Goal: Ask a question

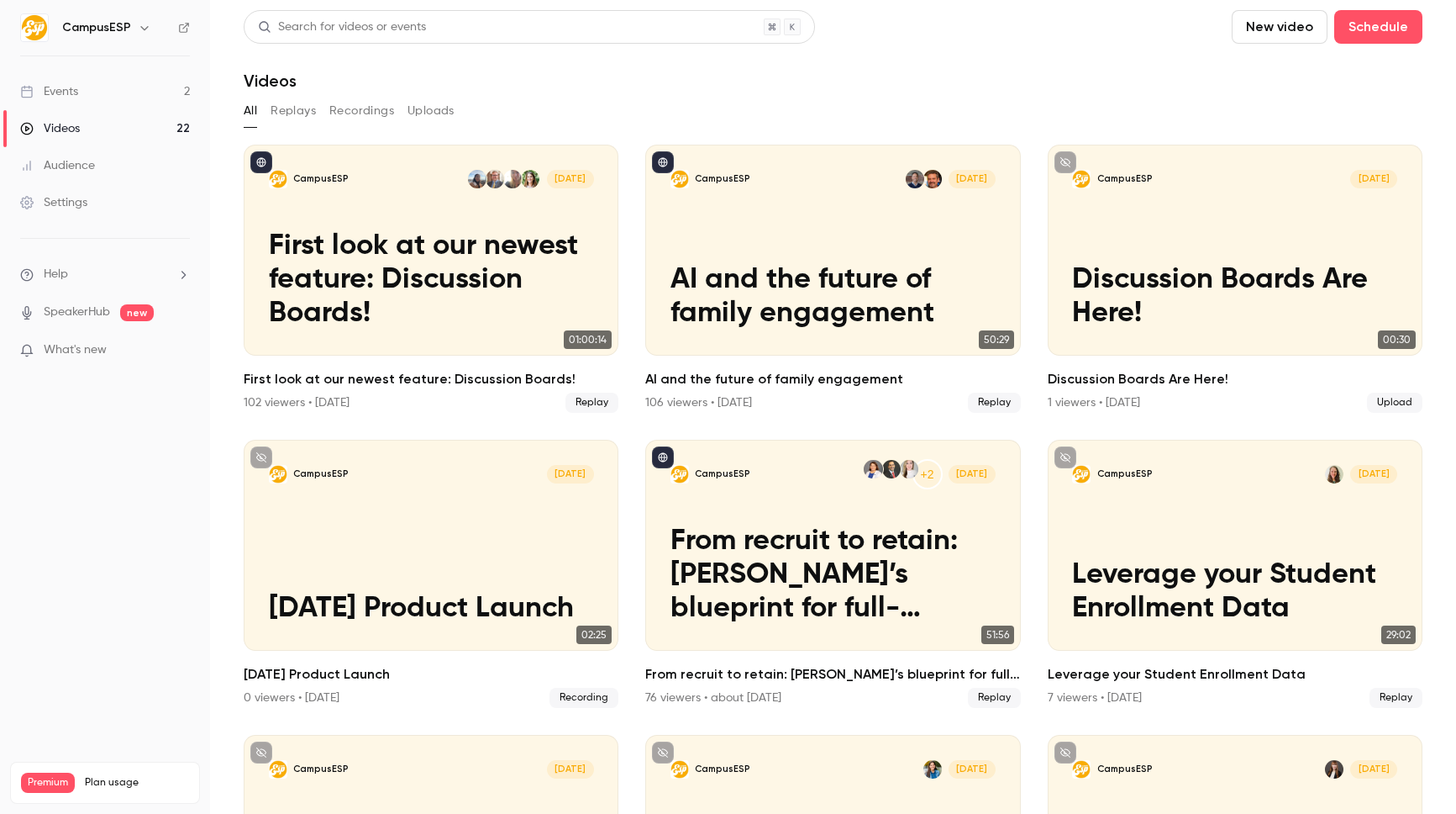
click at [92, 351] on span "What's new" at bounding box center [75, 350] width 64 height 18
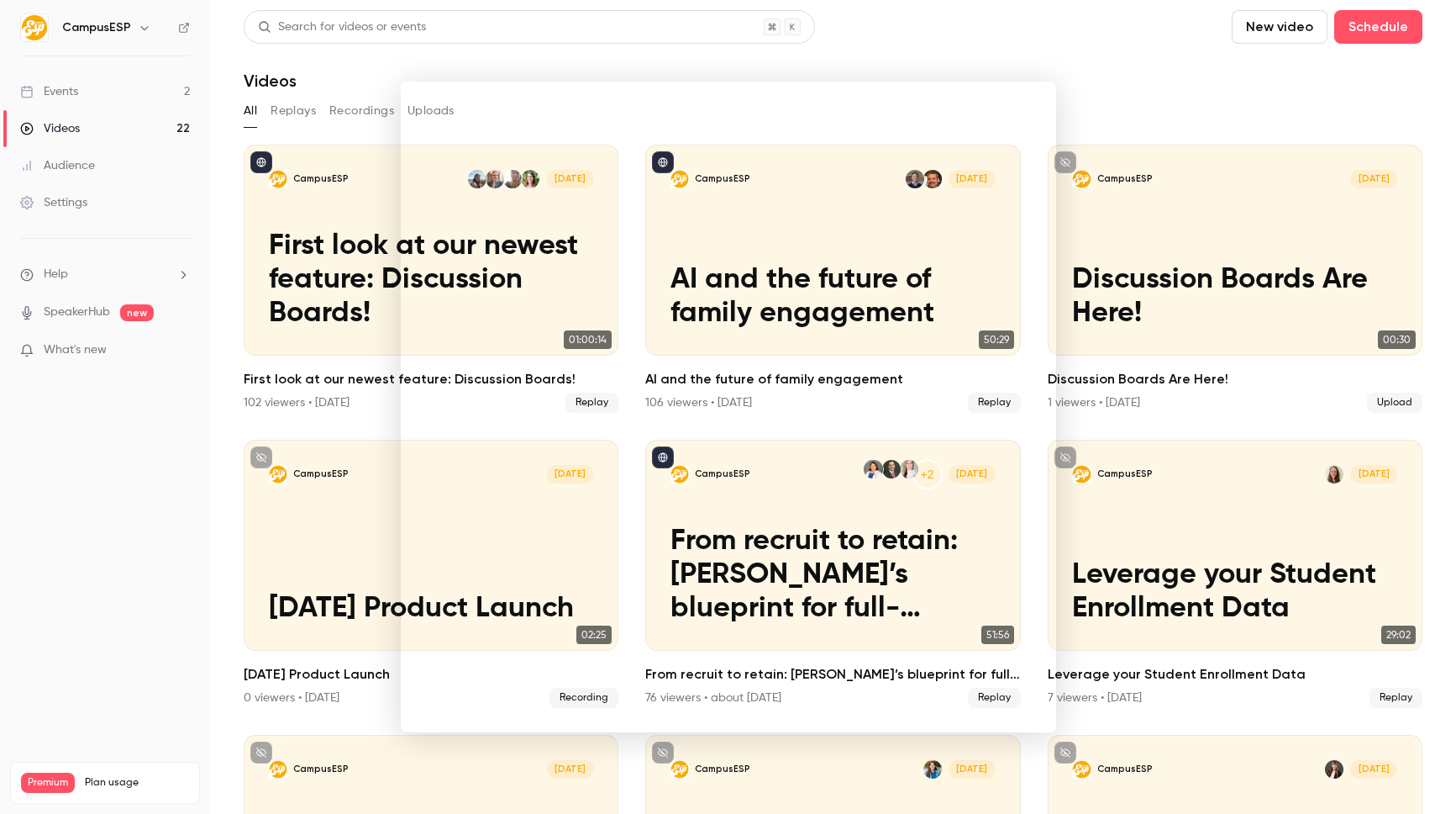
click at [101, 617] on div at bounding box center [728, 407] width 1456 height 814
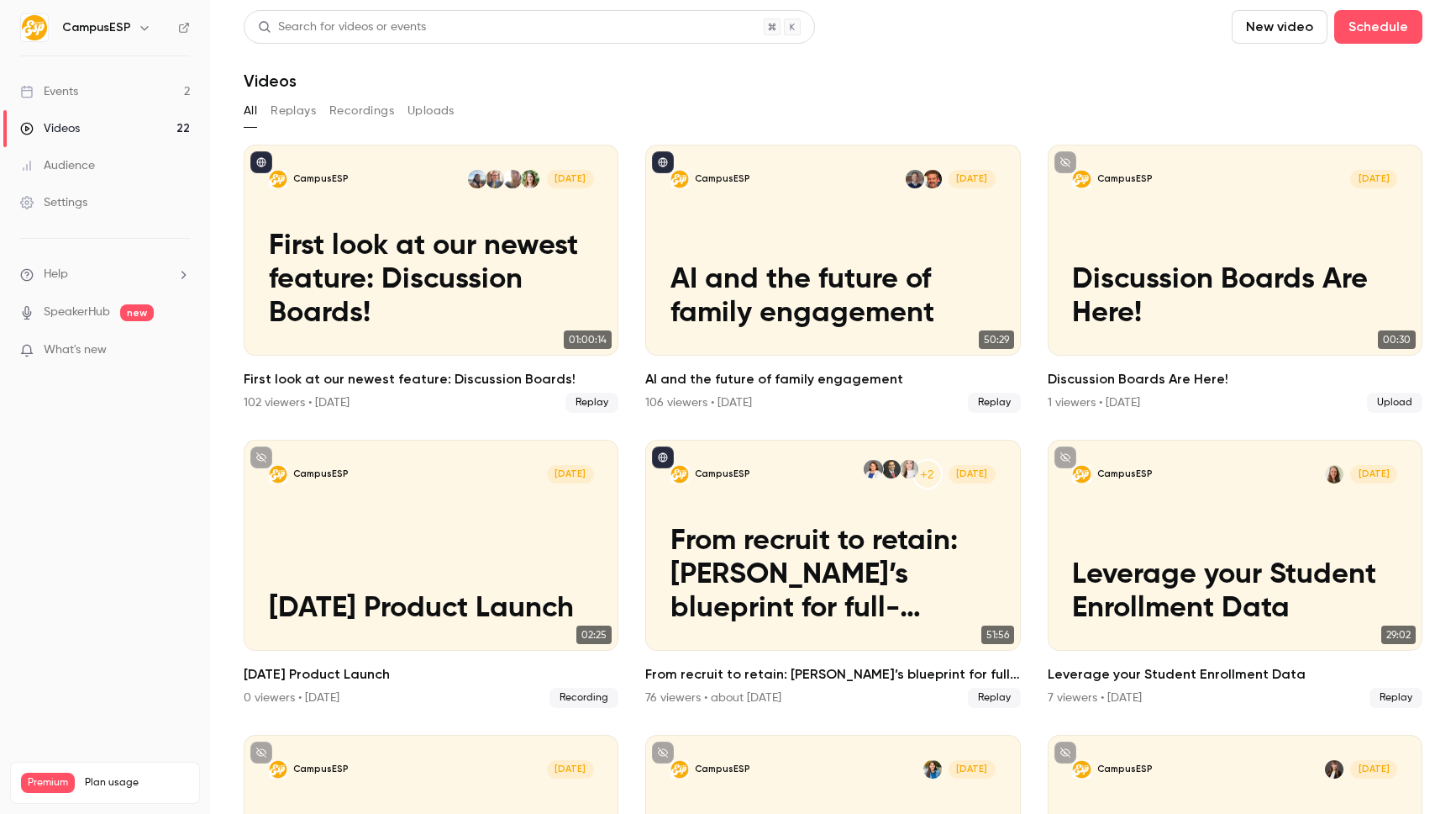
click at [134, 27] on button "button" at bounding box center [144, 28] width 20 height 20
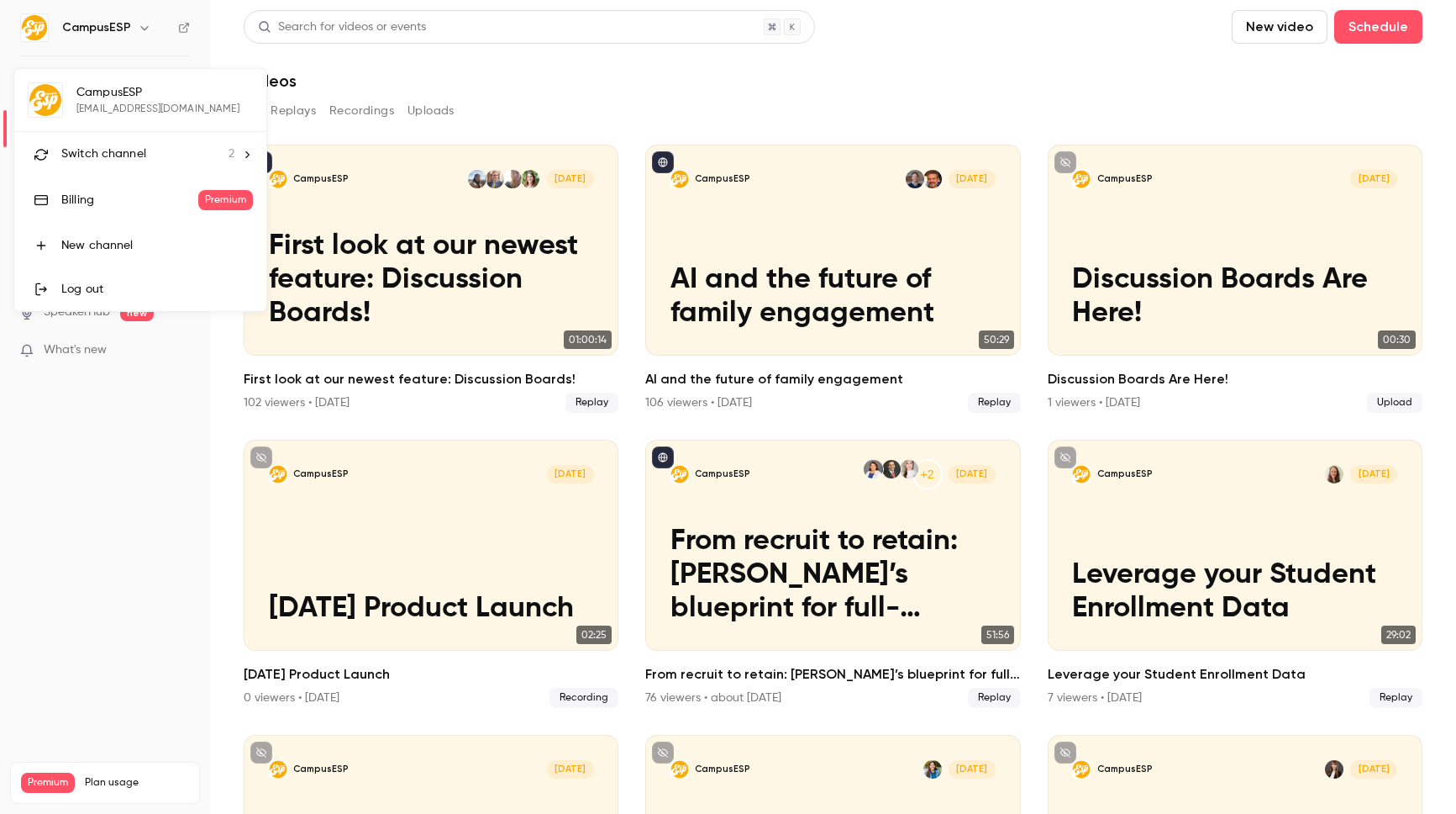
click at [1128, 56] on div at bounding box center [728, 407] width 1456 height 814
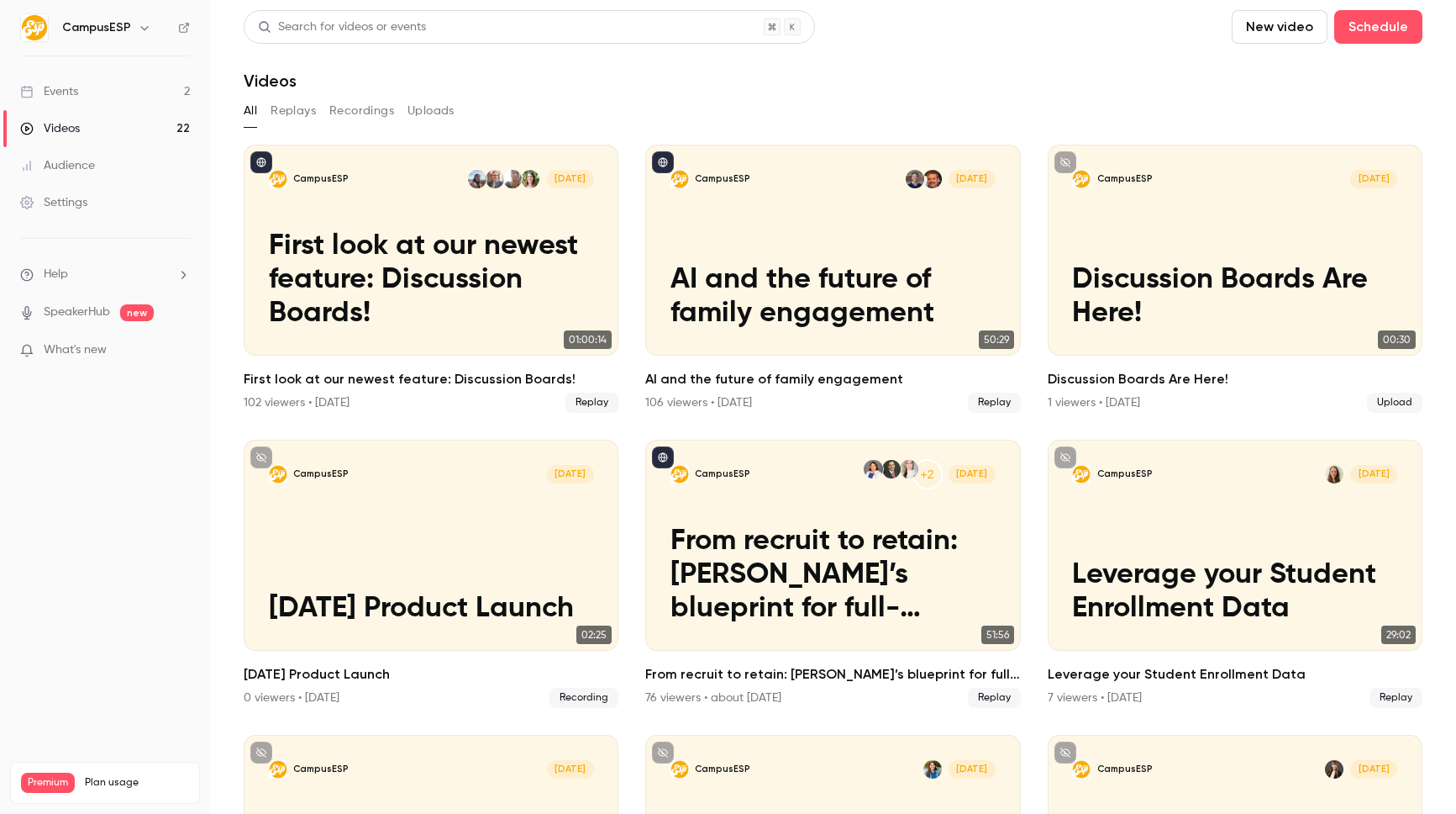
click at [139, 273] on li "Help" at bounding box center [104, 275] width 170 height 18
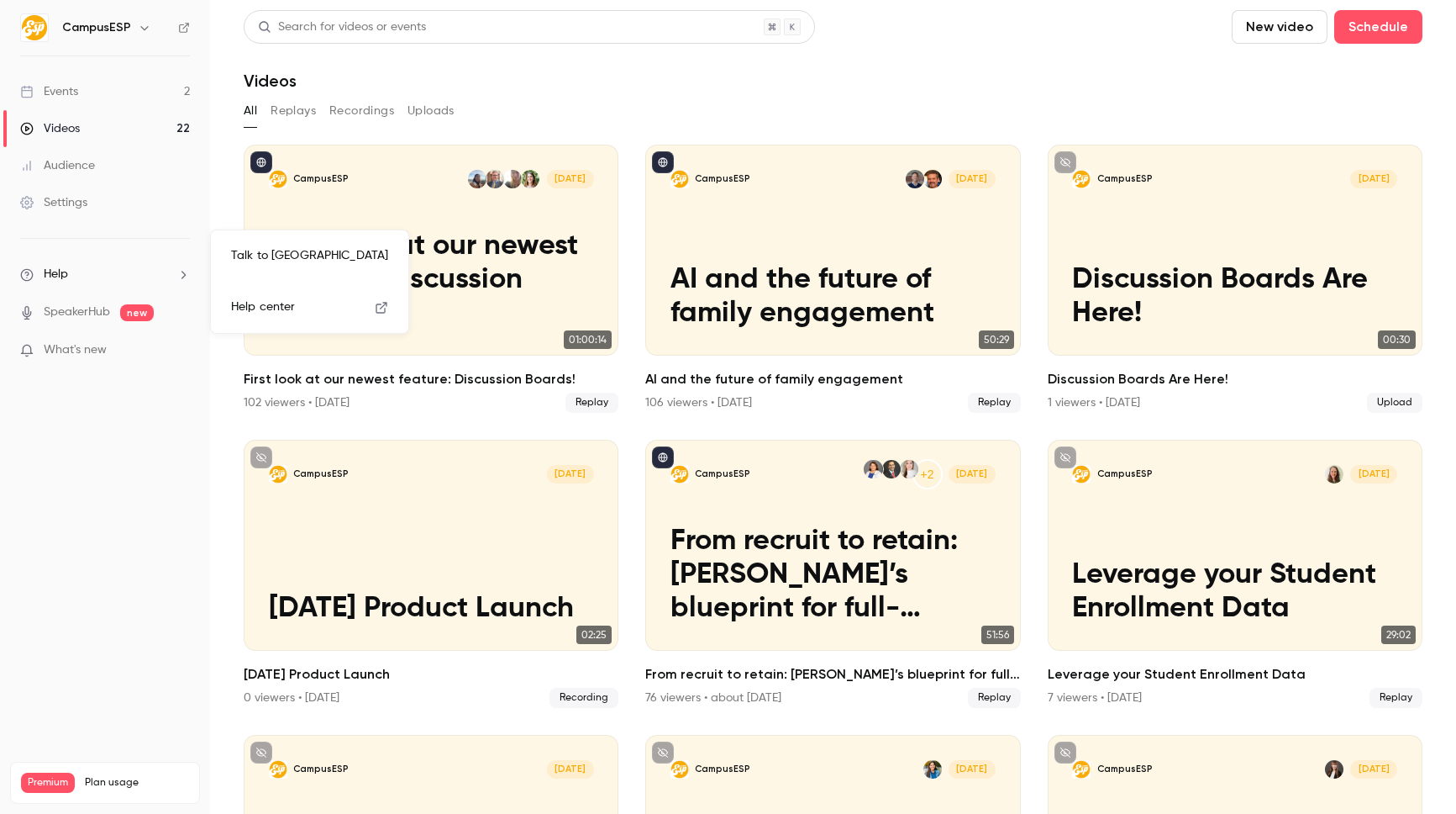
click at [288, 270] on link "Talk to [GEOGRAPHIC_DATA]" at bounding box center [309, 255] width 184 height 45
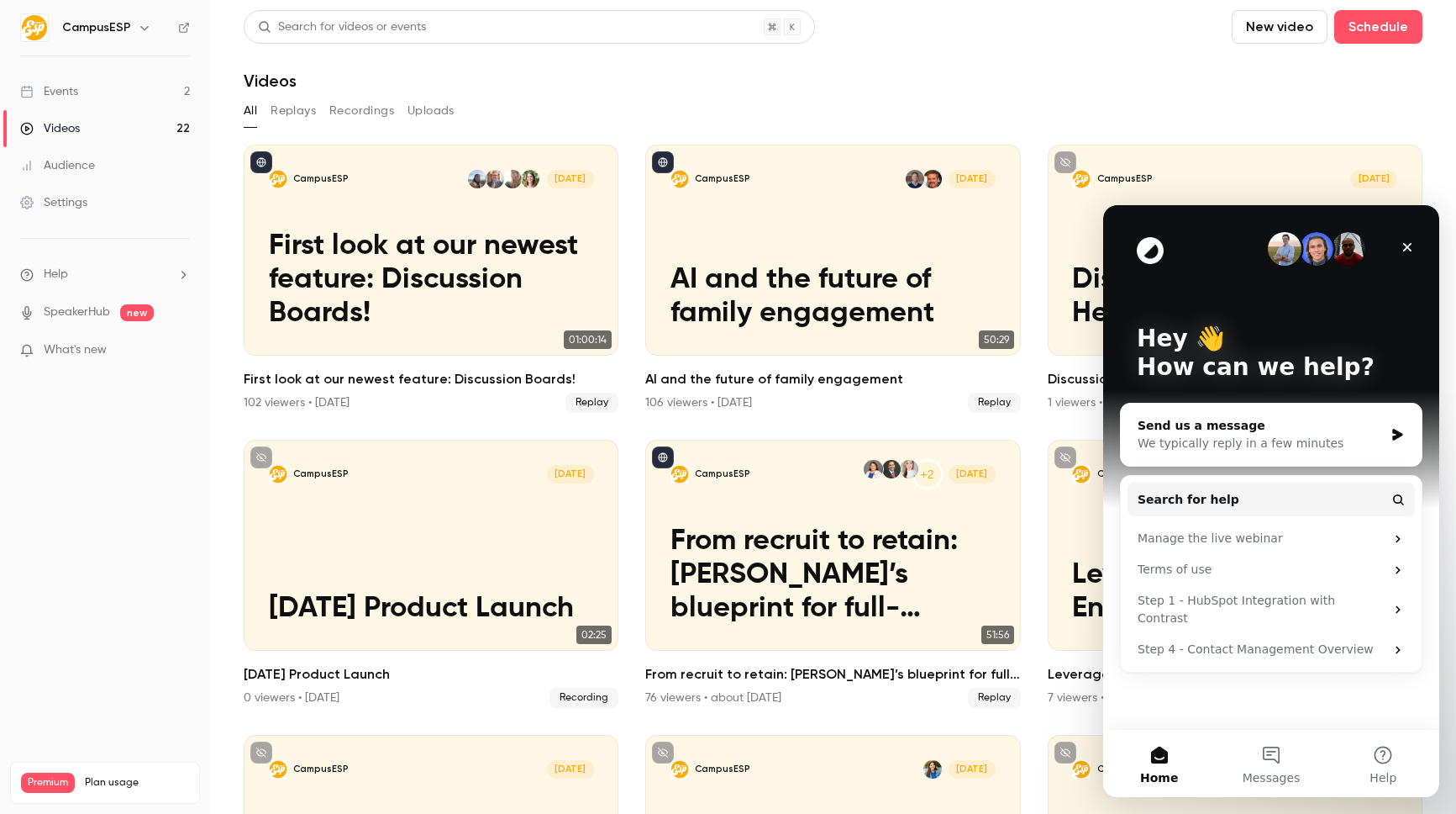
click at [1280, 417] on div "Send us a message" at bounding box center [1261, 426] width 246 height 18
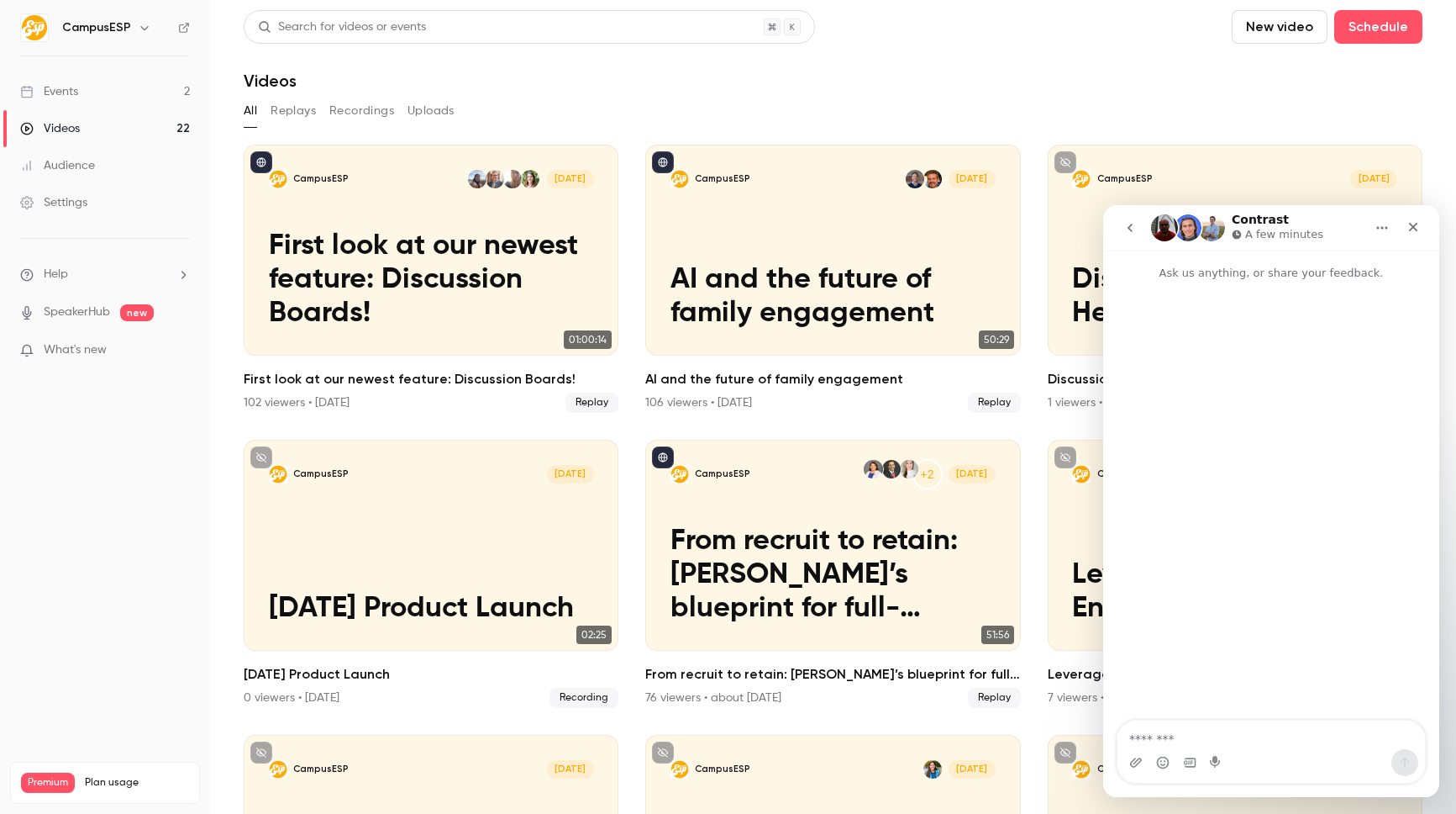
click at [1132, 224] on icon "go back" at bounding box center [1129, 227] width 5 height 8
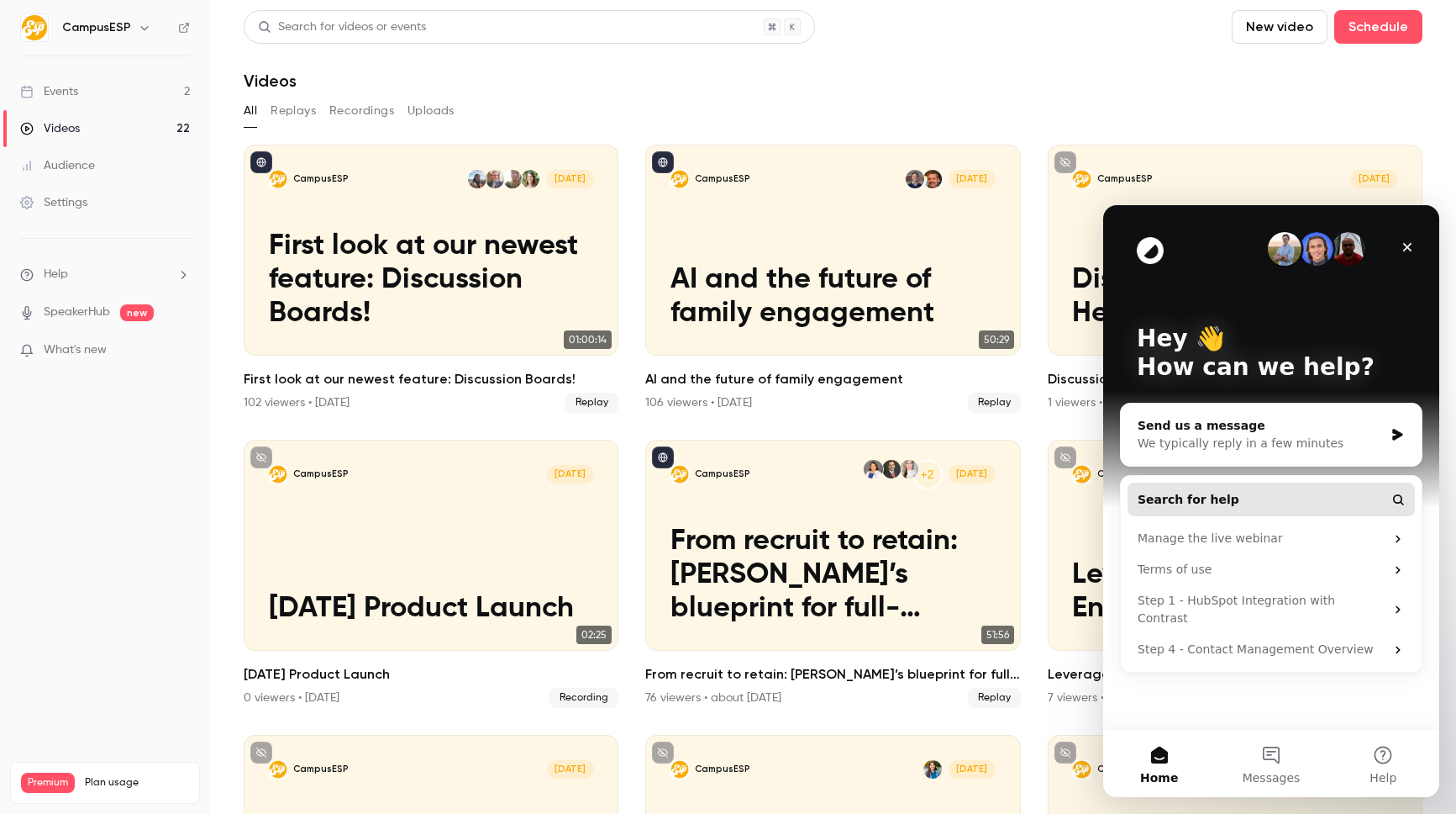
click at [1227, 494] on button "Search for help" at bounding box center [1271, 499] width 288 height 34
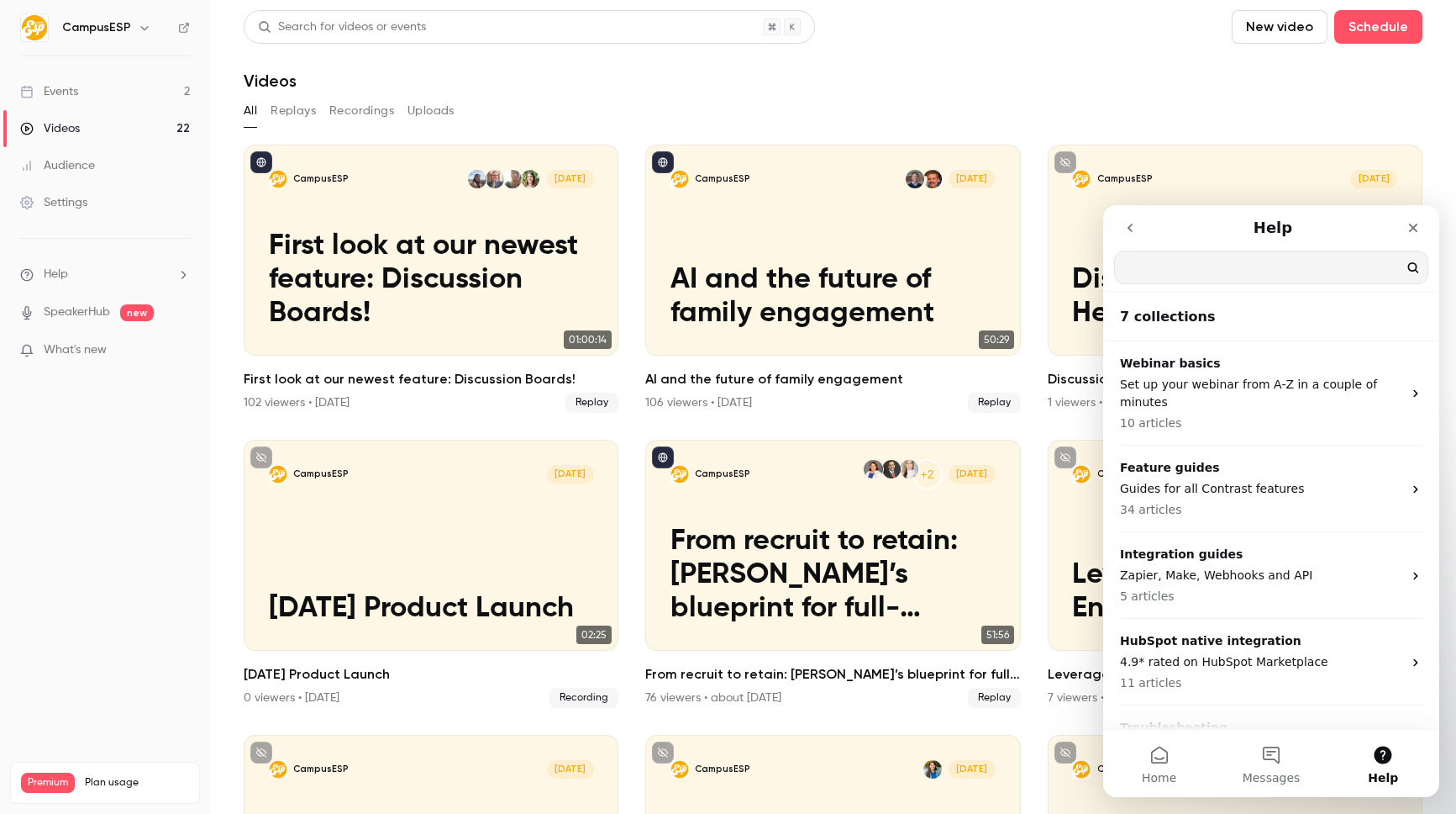
type input "*"
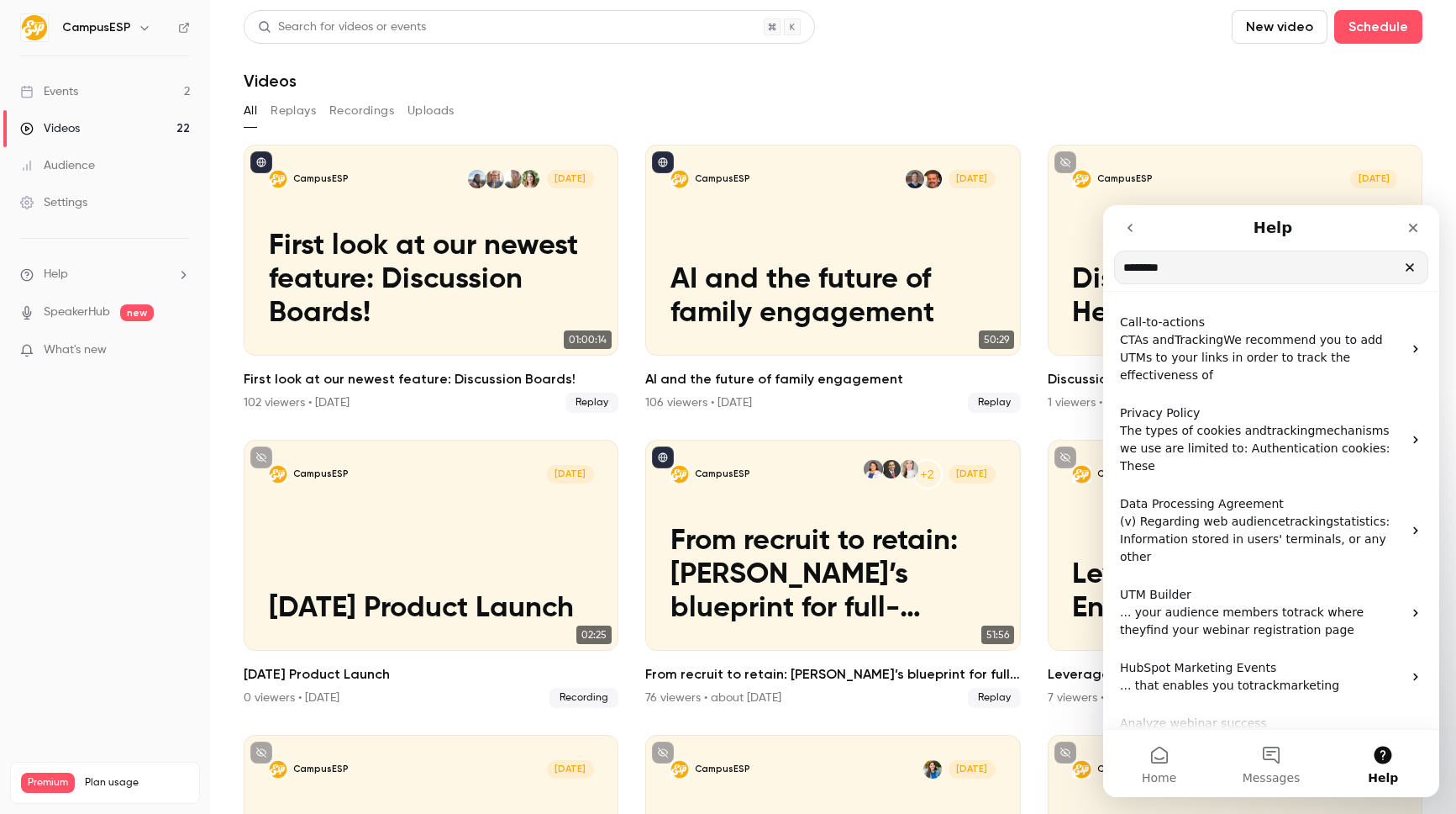
click at [1243, 266] on input "********" at bounding box center [1271, 267] width 313 height 32
type input "********"
click at [1408, 271] on icon "Clear" at bounding box center [1410, 267] width 14 height 14
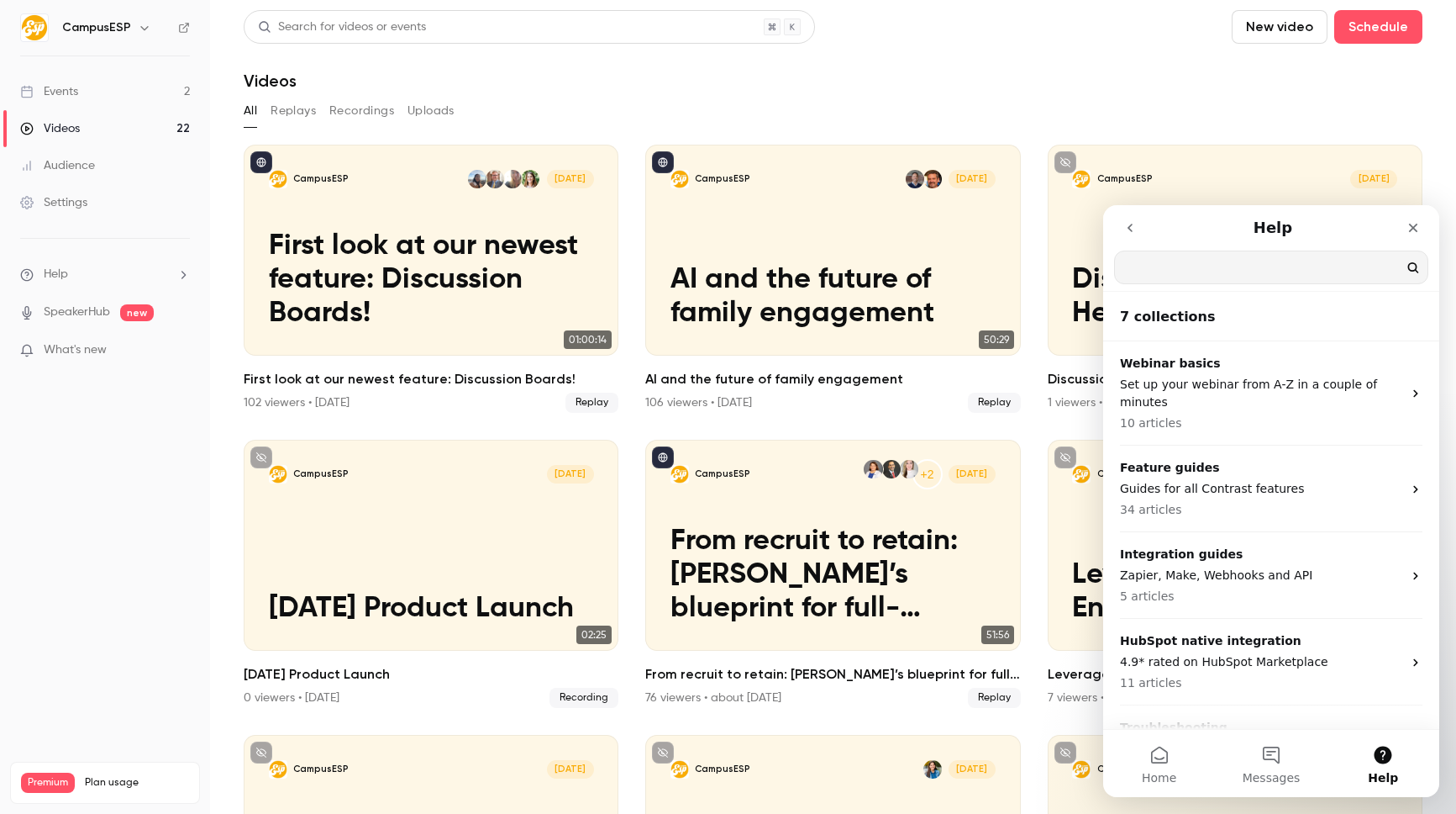
click at [1128, 241] on button "go back" at bounding box center [1130, 227] width 32 height 32
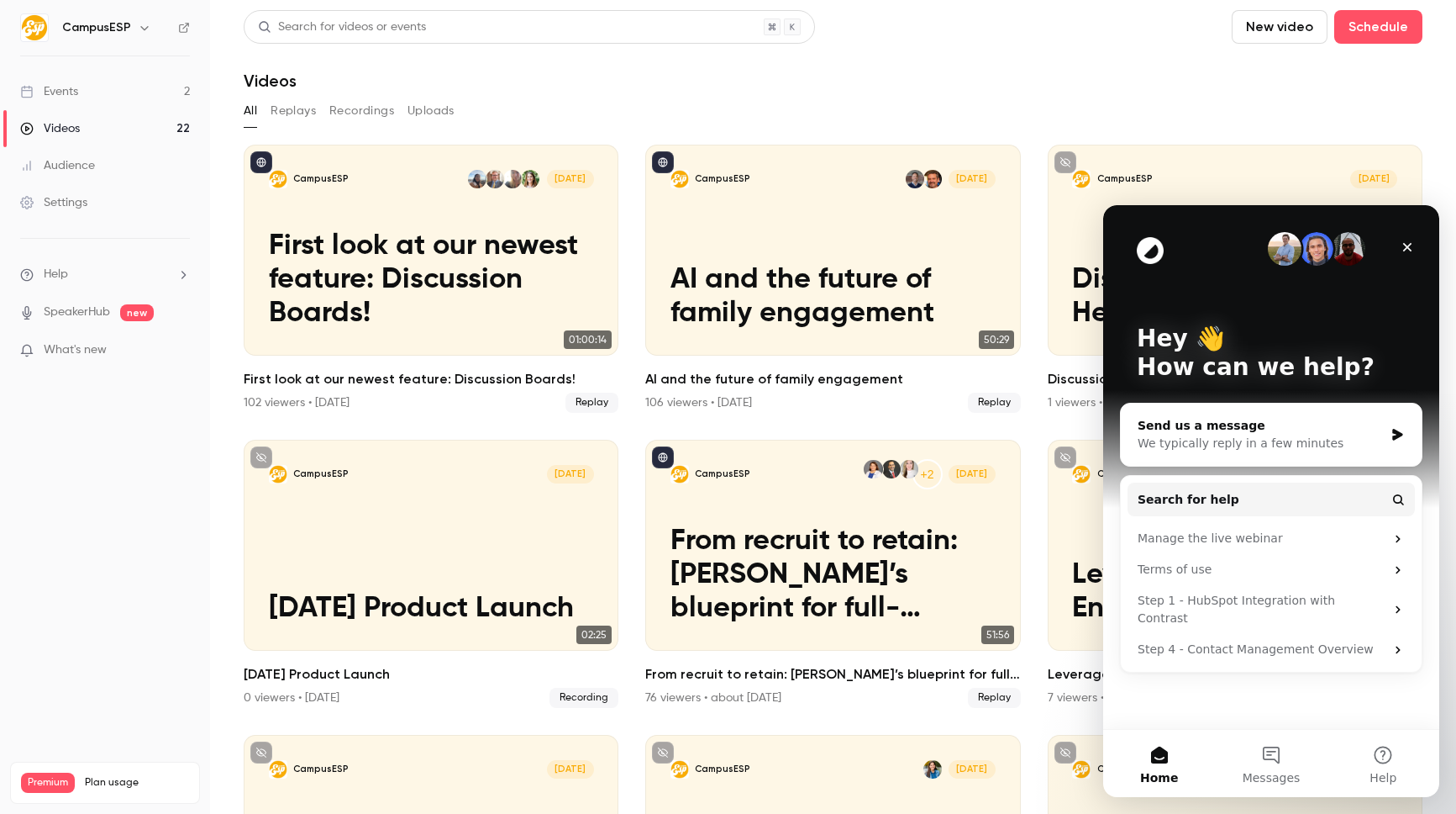
click at [1212, 425] on div "Send us a message" at bounding box center [1261, 426] width 246 height 18
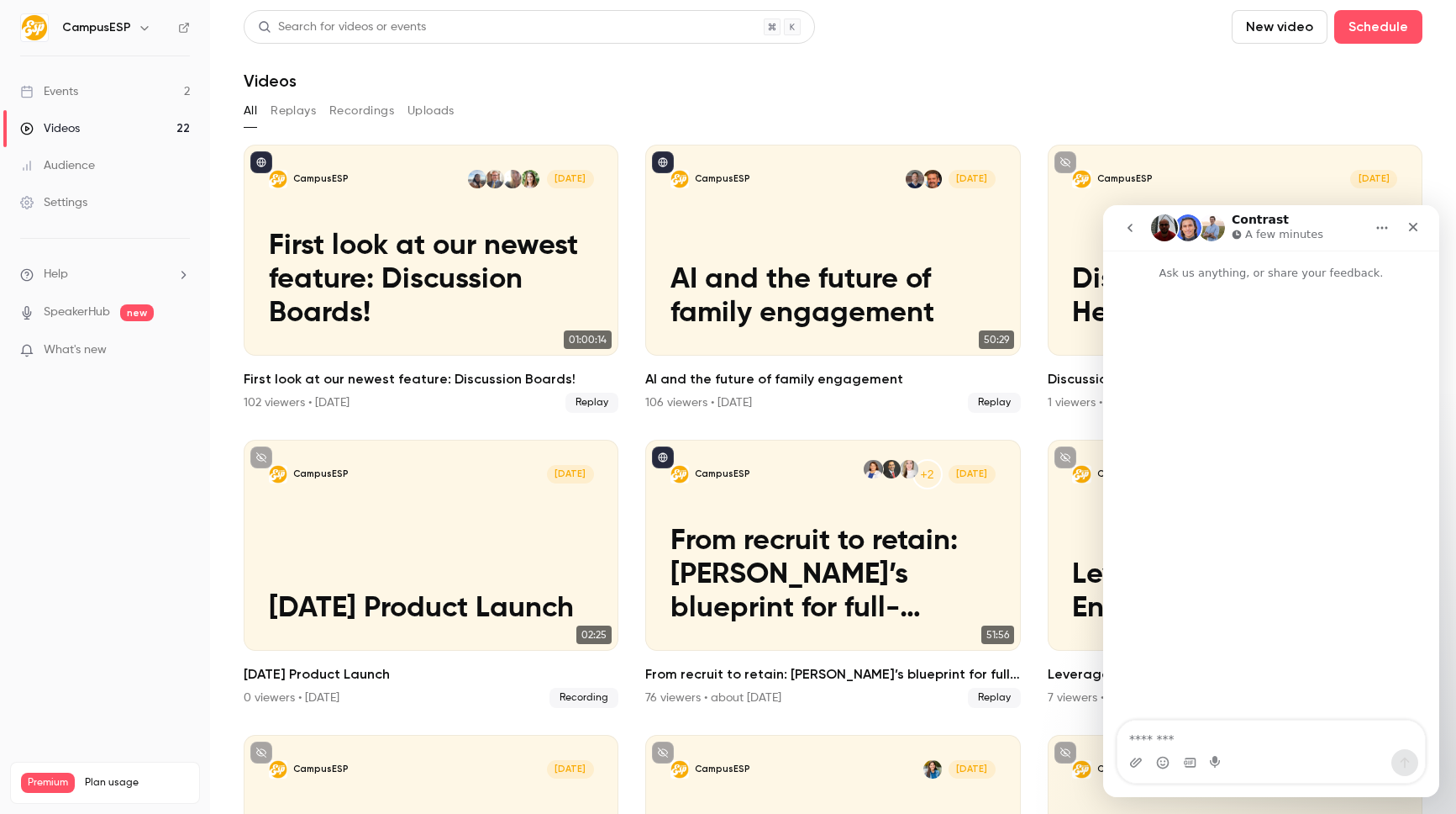
click at [1255, 732] on textarea "Message…" at bounding box center [1271, 735] width 308 height 29
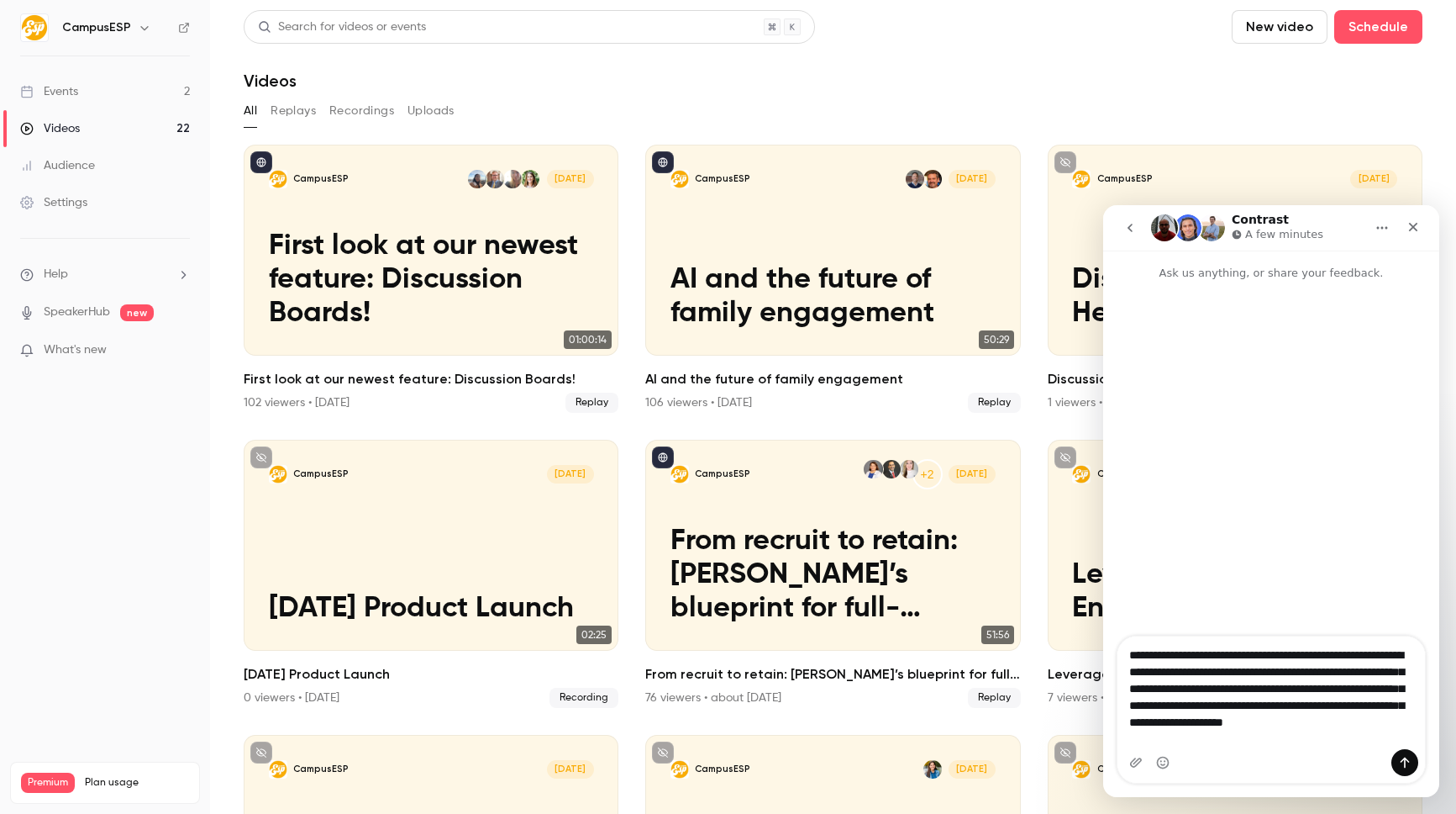
type textarea "**********"
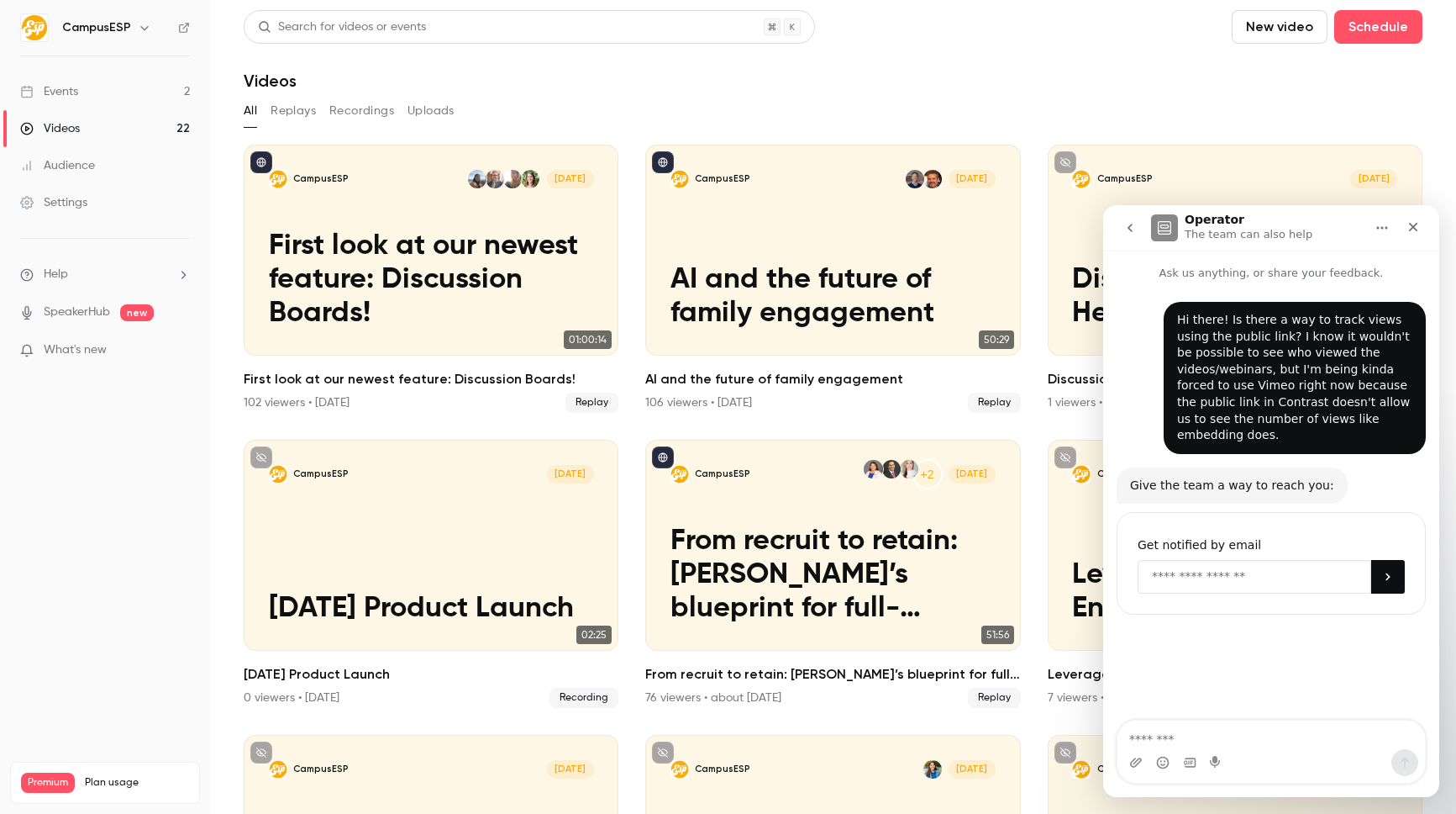
click at [1248, 579] on input "Enter your email" at bounding box center [1255, 577] width 233 height 34
type input "**********"
click at [1394, 568] on button "Submit" at bounding box center [1389, 577] width 34 height 34
click at [1392, 233] on button "Home" at bounding box center [1383, 227] width 32 height 32
click at [1389, 233] on icon "Home" at bounding box center [1383, 228] width 14 height 14
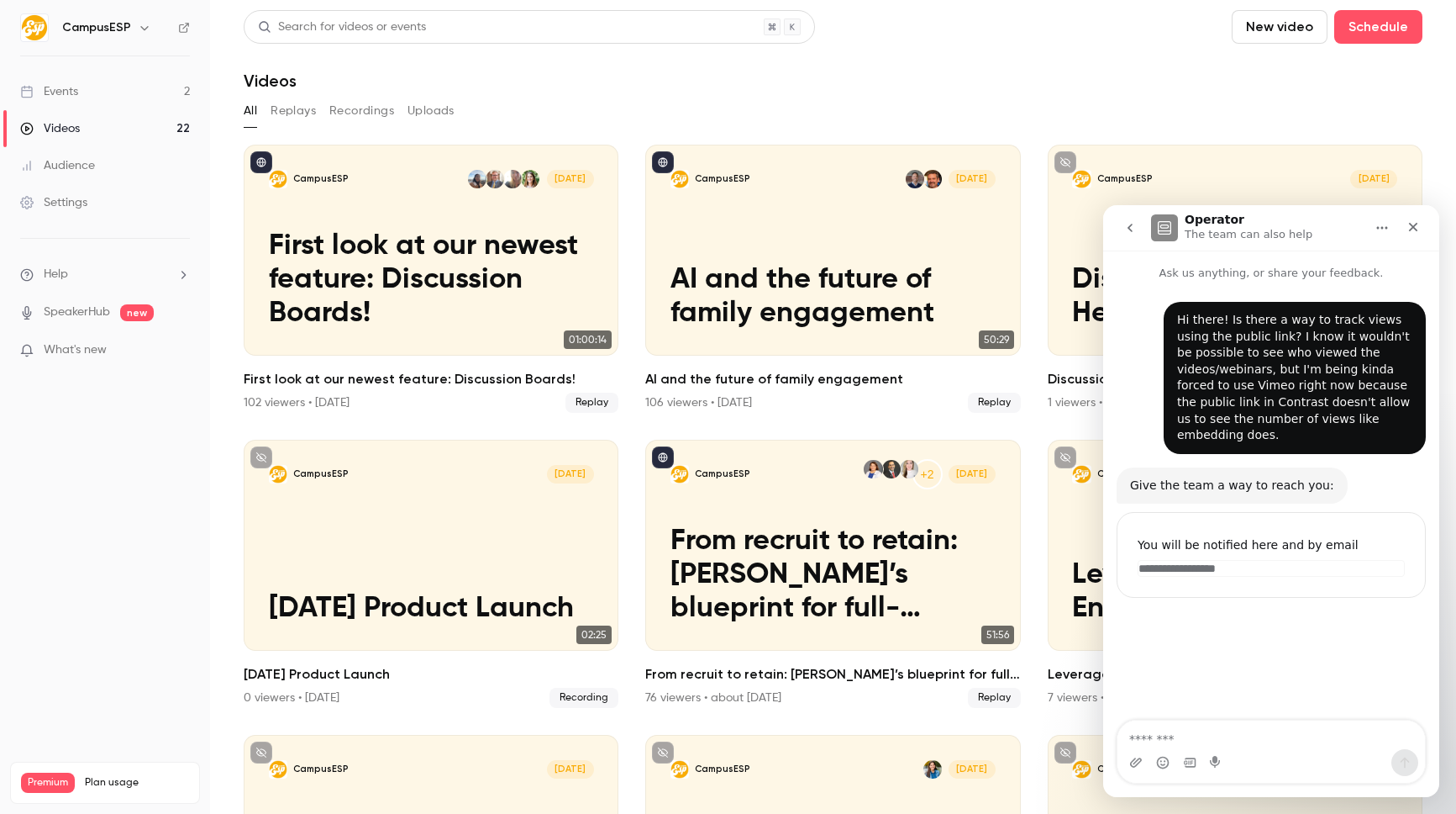
click at [1334, 232] on div "Operator The team can also help" at bounding box center [1257, 228] width 213 height 30
